Goal: Complete application form

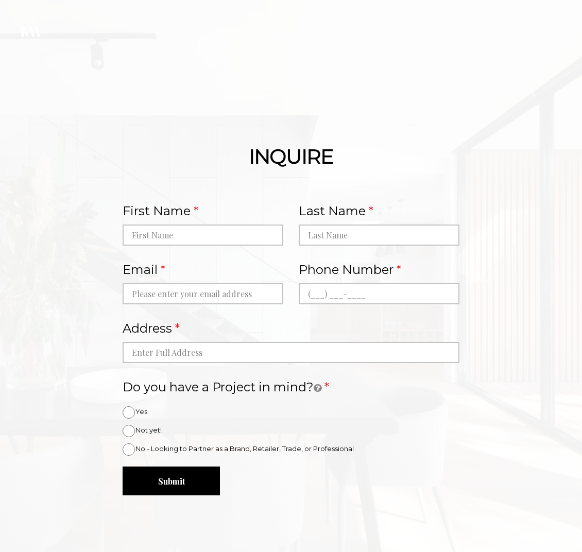
click at [231, 220] on div "First Name" at bounding box center [203, 221] width 161 height 48
click at [232, 232] on input "First Name" at bounding box center [203, 234] width 161 height 21
type input "[PERSON_NAME]"
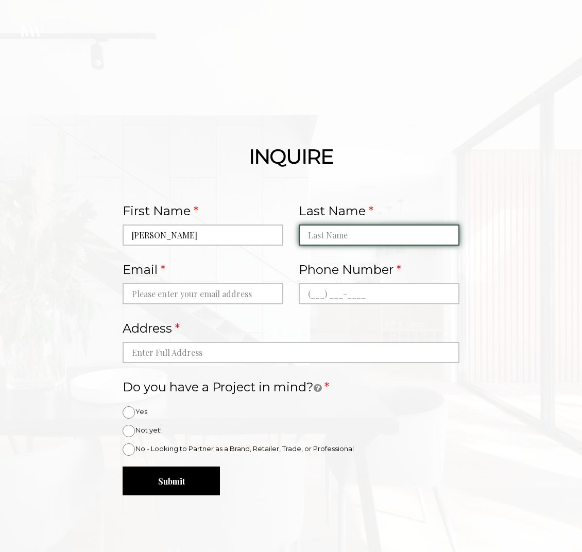
type input "[PERSON_NAME]"
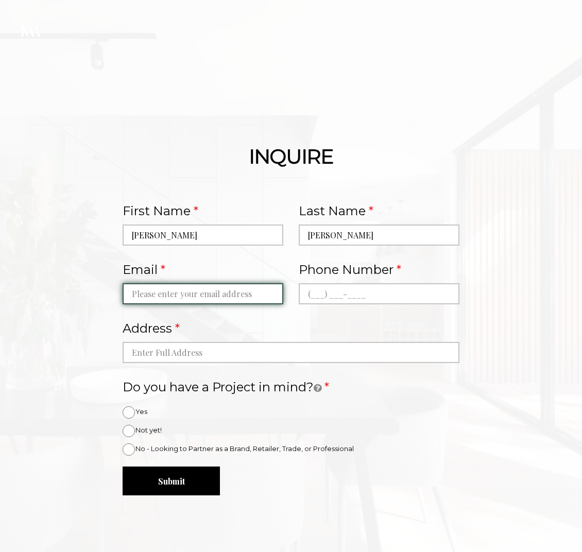
type input "[EMAIL_ADDRESS][DOMAIN_NAME]"
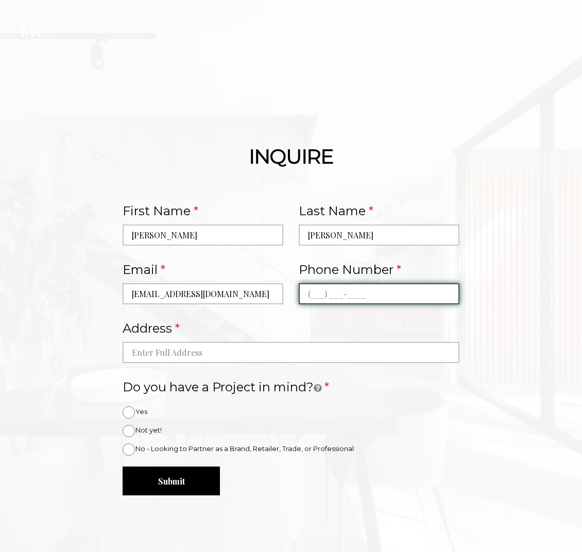
type input "[PHONE_NUMBER]"
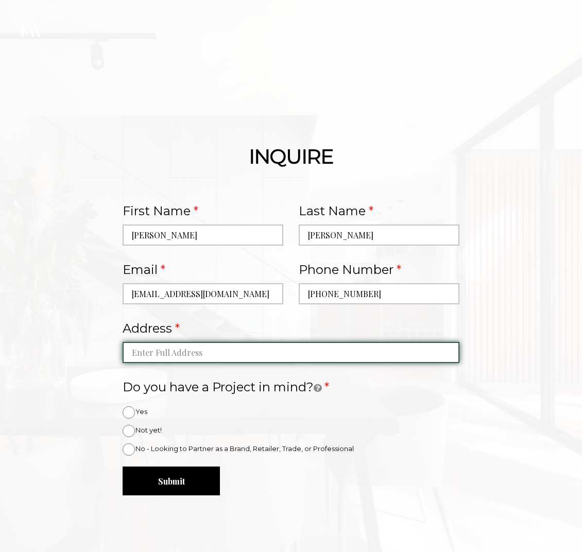
type input "326 Soaring Breeze"
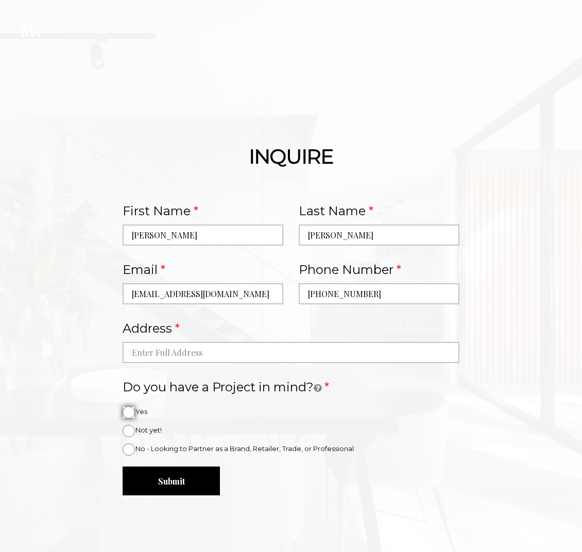
click at [130, 409] on input "Yes" at bounding box center [129, 412] width 12 height 12
radio input "true"
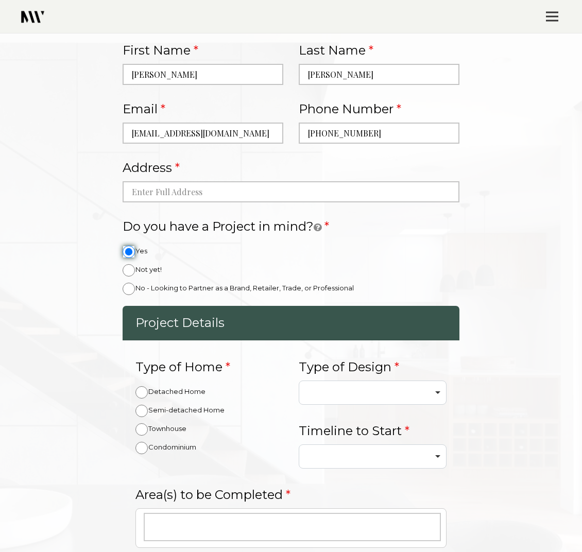
scroll to position [257, 0]
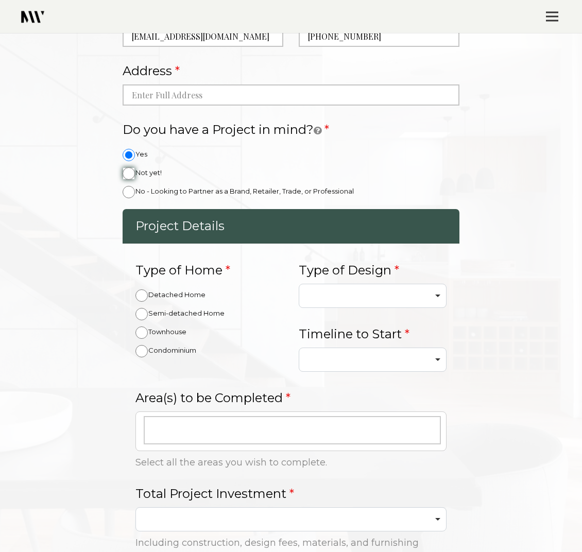
click at [132, 174] on input "Not yet!" at bounding box center [129, 173] width 12 height 12
radio input "true"
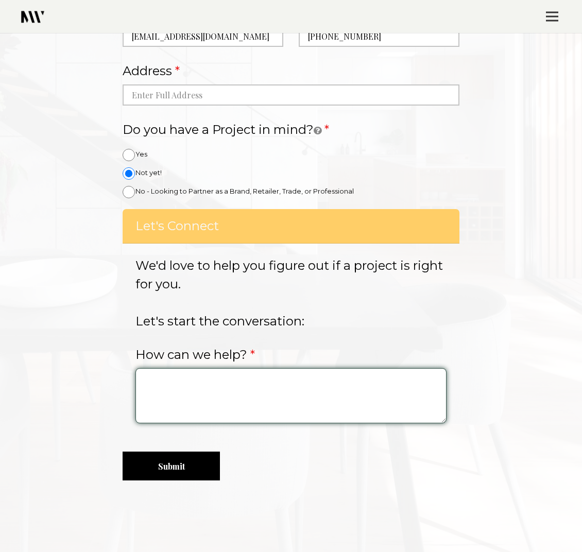
click at [301, 393] on textarea "How can we help?" at bounding box center [290, 395] width 310 height 55
paste textarea "Hi! Why reach for a quick fix when nature has been offering powerful, time-test…"
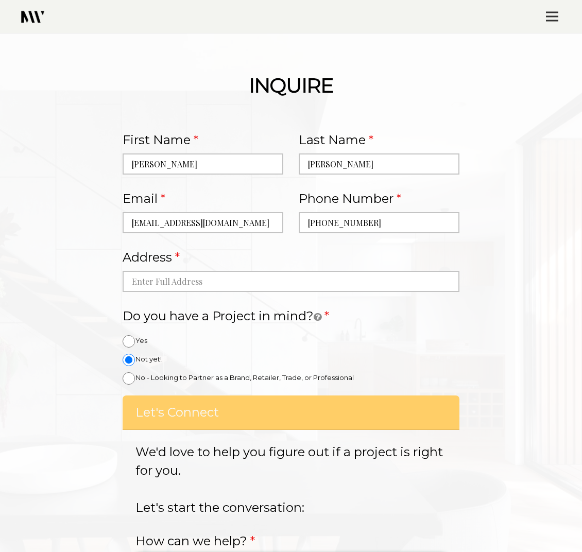
scroll to position [64, 0]
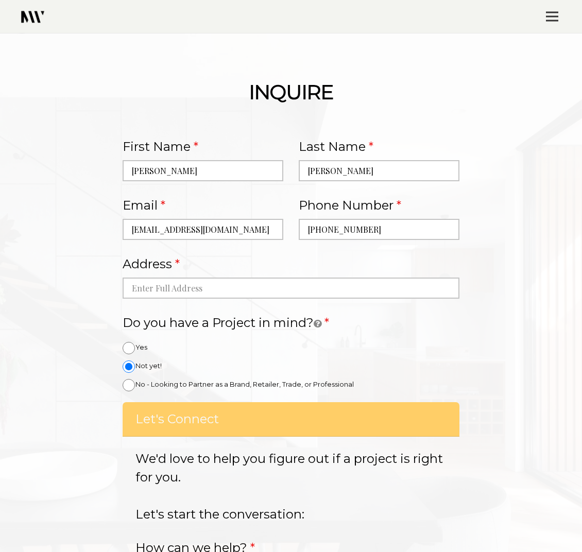
type textarea "Hi! Why reach for a quick fix when nature has been offering powerful, time-test…"
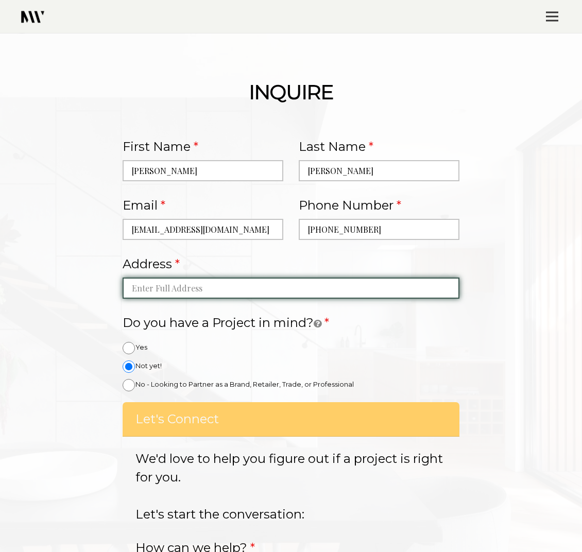
click at [323, 292] on input "autocomplete" at bounding box center [291, 287] width 336 height 21
paste input "[STREET_ADDRESS]"
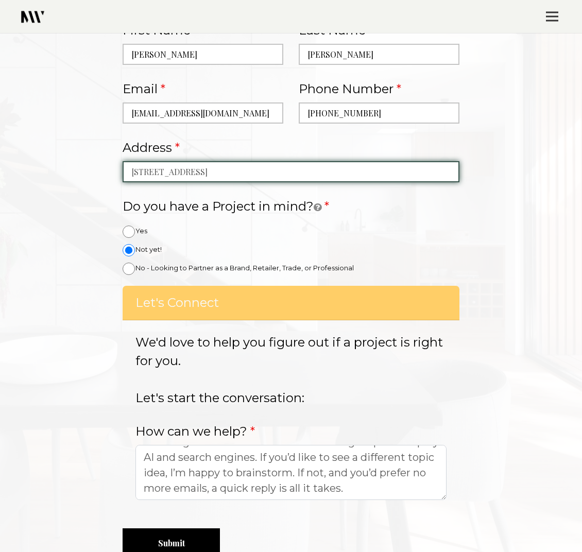
scroll to position [193, 0]
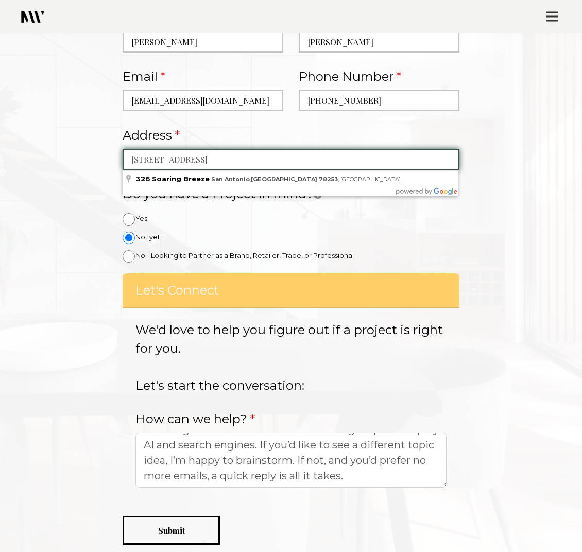
type input "[STREET_ADDRESS]"
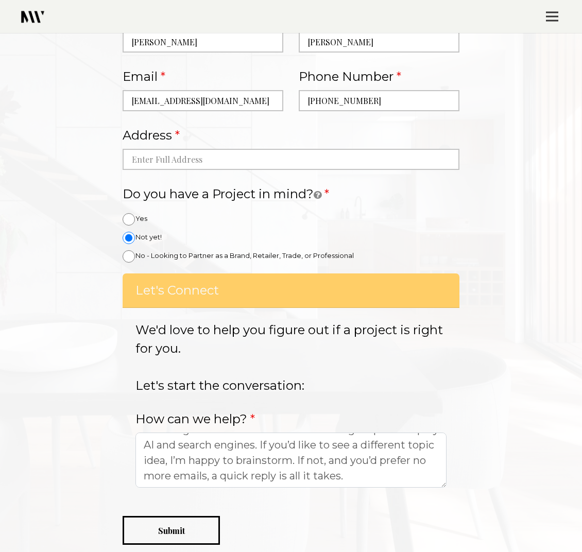
click at [193, 517] on button "Submit" at bounding box center [171, 530] width 97 height 29
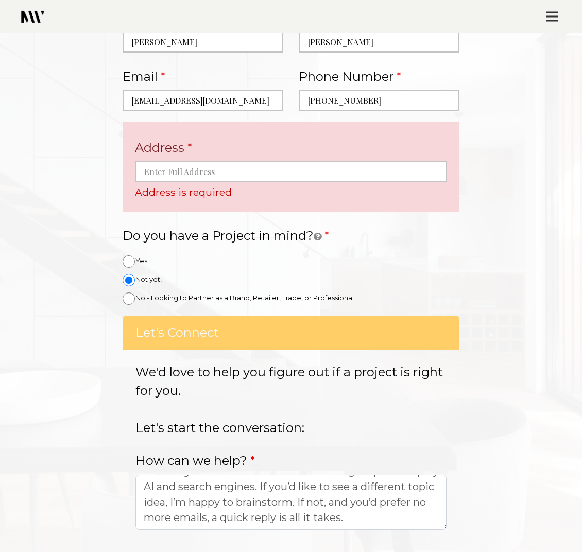
click at [241, 457] on label "How can we help?" at bounding box center [194, 460] width 119 height 27
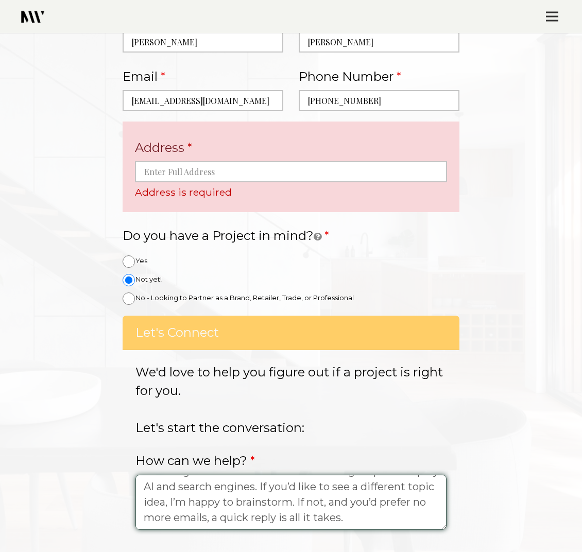
click at [241, 475] on textarea "Hi! Why reach for a quick fix when nature has been offering powerful, time-test…" at bounding box center [290, 502] width 310 height 55
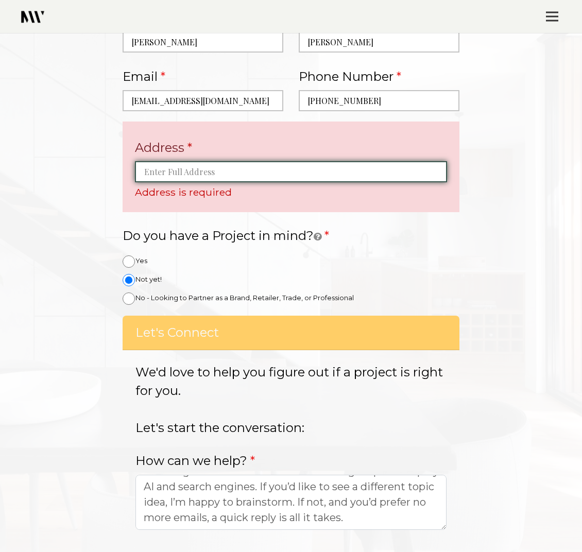
click at [301, 171] on input "autocomplete" at bounding box center [290, 171] width 311 height 21
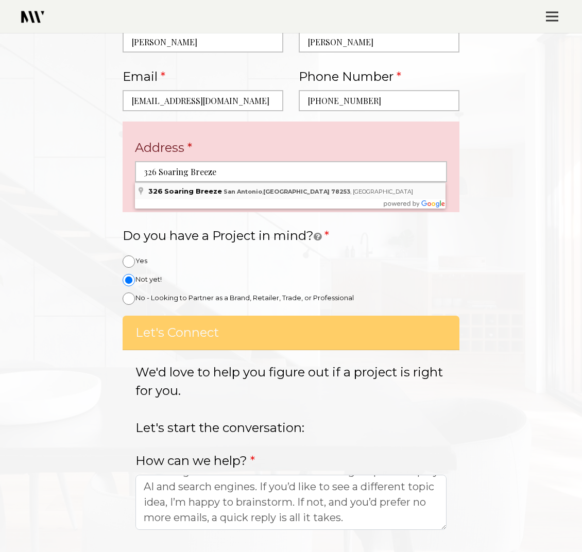
type input "[STREET_ADDRESS]"
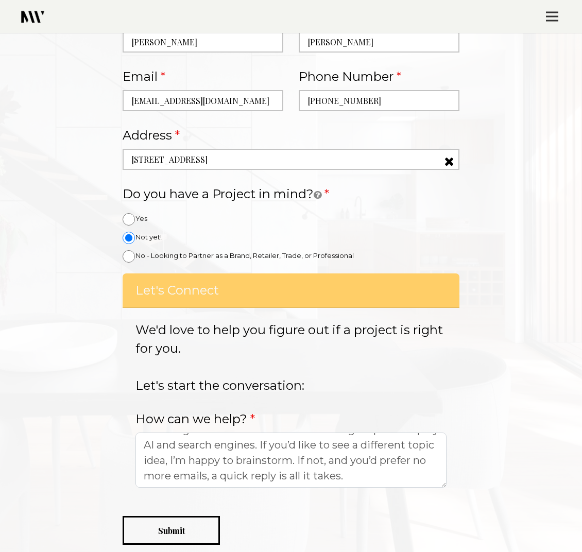
click at [165, 534] on button "Submit" at bounding box center [171, 530] width 97 height 29
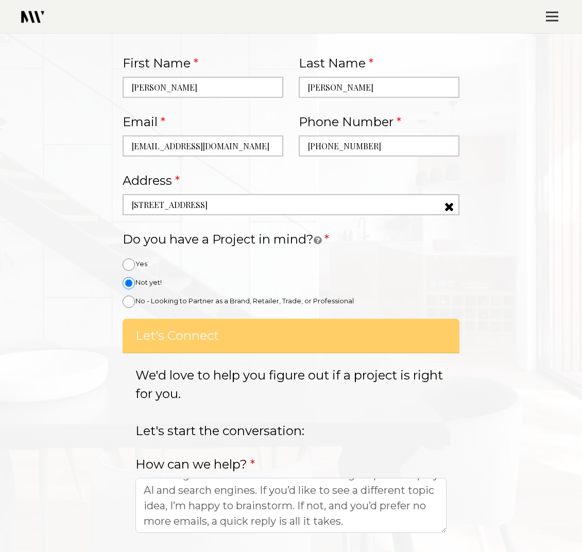
click at [214, 471] on label "How can we help?" at bounding box center [194, 463] width 119 height 27
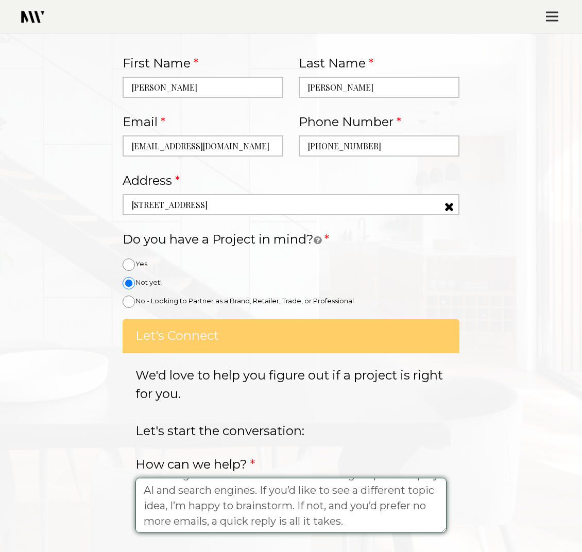
click at [214, 478] on textarea "Hi! Why reach for a quick fix when nature has been offering powerful, time-test…" at bounding box center [290, 505] width 310 height 55
